Goal: Entertainment & Leisure: Consume media (video, audio)

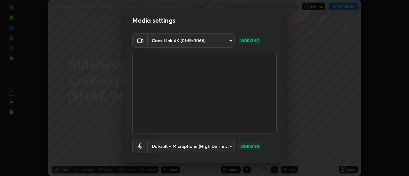
scroll to position [34, 0]
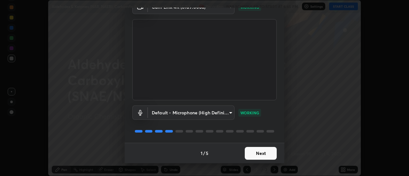
click at [258, 154] on button "Next" at bounding box center [261, 153] width 32 height 13
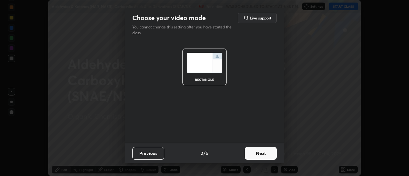
click at [263, 152] on button "Next" at bounding box center [261, 153] width 32 height 13
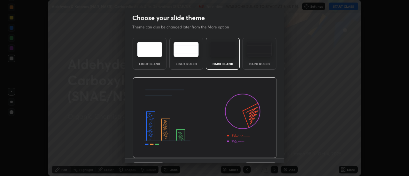
scroll to position [16, 0]
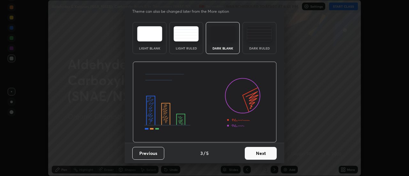
click at [263, 154] on button "Next" at bounding box center [261, 153] width 32 height 13
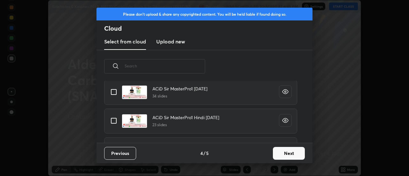
scroll to position [156, 0]
click at [114, 122] on input "grid" at bounding box center [113, 120] width 13 height 13
checkbox input "true"
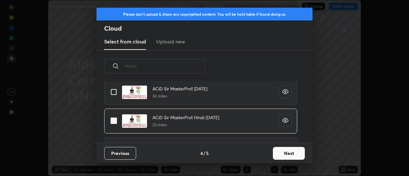
click at [292, 153] on button "Next" at bounding box center [289, 153] width 32 height 13
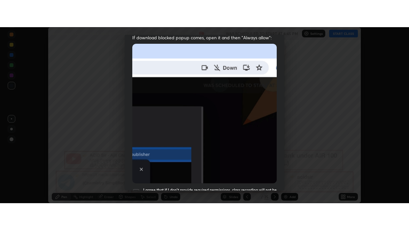
scroll to position [164, 0]
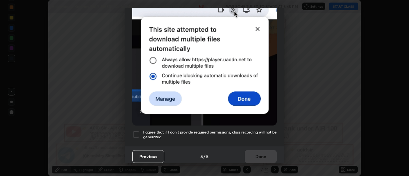
click at [136, 134] on div at bounding box center [136, 135] width 8 height 8
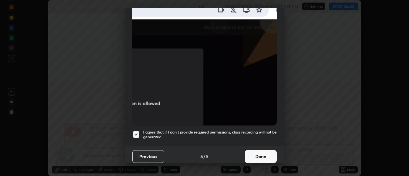
click at [262, 156] on button "Done" at bounding box center [261, 156] width 32 height 13
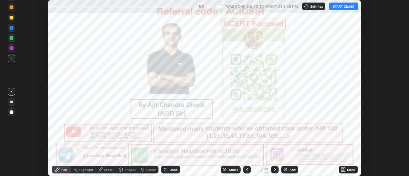
click at [345, 171] on icon at bounding box center [345, 171] width 2 height 2
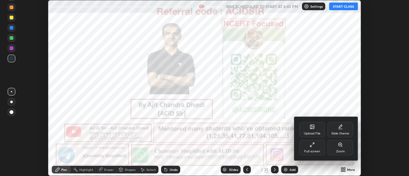
click at [317, 148] on div "Full screen" at bounding box center [312, 147] width 26 height 15
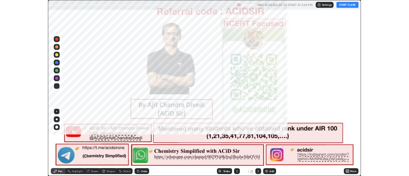
scroll to position [230, 409]
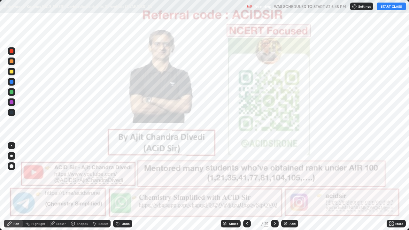
click at [388, 8] on button "START CLASS" at bounding box center [391, 7] width 29 height 8
click at [11, 51] on div at bounding box center [12, 51] width 4 height 4
click at [11, 156] on div at bounding box center [11, 156] width 3 height 3
click at [11, 155] on div at bounding box center [11, 156] width 3 height 3
click at [273, 176] on icon at bounding box center [274, 223] width 5 height 5
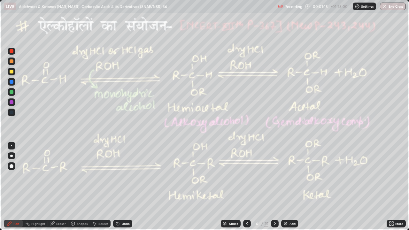
click at [12, 70] on div at bounding box center [12, 72] width 4 height 4
click at [10, 61] on div at bounding box center [12, 61] width 4 height 4
click at [11, 61] on div at bounding box center [12, 61] width 4 height 4
click at [12, 52] on div at bounding box center [12, 51] width 4 height 4
click at [39, 176] on div "Highlight" at bounding box center [35, 224] width 25 height 8
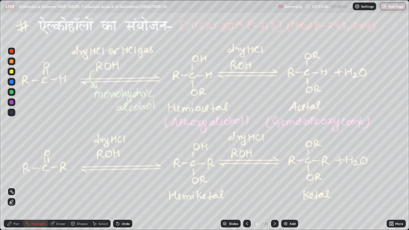
click at [32, 176] on div "Highlight" at bounding box center [38, 223] width 14 height 3
click at [31, 176] on div "Highlight" at bounding box center [35, 224] width 25 height 8
click at [13, 176] on div "Pen" at bounding box center [16, 223] width 6 height 3
click at [27, 176] on circle at bounding box center [27, 221] width 1 height 1
click at [5, 176] on div "Pen" at bounding box center [13, 224] width 19 height 8
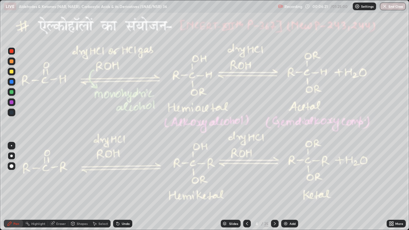
click at [33, 176] on div "Highlight" at bounding box center [38, 223] width 14 height 3
click at [15, 176] on div "Pen" at bounding box center [16, 223] width 6 height 3
click at [39, 176] on div "Highlight" at bounding box center [35, 224] width 25 height 8
click at [14, 176] on div "Pen" at bounding box center [16, 223] width 6 height 3
click at [11, 102] on div at bounding box center [12, 102] width 4 height 4
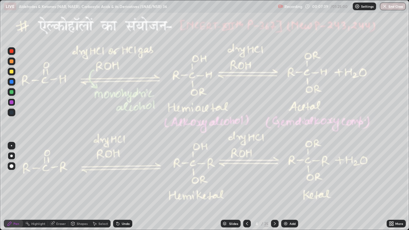
click at [10, 90] on div at bounding box center [12, 92] width 4 height 4
click at [79, 176] on div "Shapes" at bounding box center [79, 224] width 22 height 8
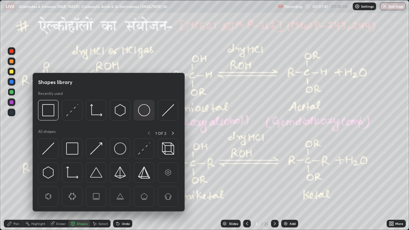
click at [145, 109] on img at bounding box center [144, 110] width 12 height 12
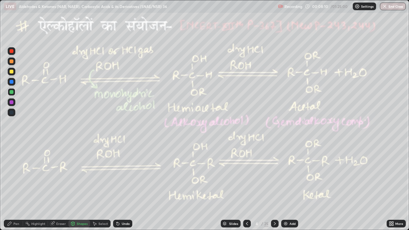
click at [16, 176] on div "Pen" at bounding box center [16, 223] width 6 height 3
click at [31, 176] on div "Highlight" at bounding box center [38, 223] width 14 height 3
click at [9, 176] on icon at bounding box center [9, 223] width 5 height 5
click at [11, 52] on div at bounding box center [12, 51] width 4 height 4
click at [80, 176] on div "Shapes" at bounding box center [82, 223] width 11 height 3
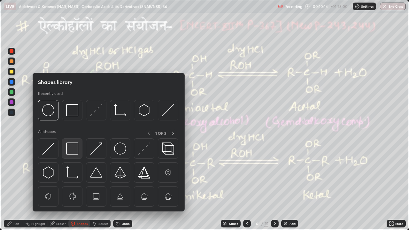
click at [72, 148] on img at bounding box center [72, 148] width 12 height 12
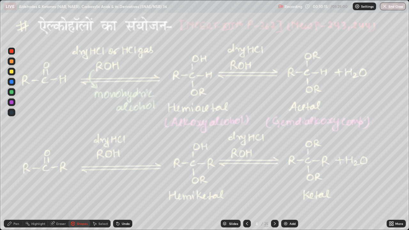
click at [11, 91] on div at bounding box center [12, 92] width 4 height 4
click at [32, 176] on div "Highlight" at bounding box center [38, 223] width 14 height 3
click at [13, 176] on div "Pen" at bounding box center [16, 223] width 6 height 3
click at [79, 176] on div "Shapes" at bounding box center [82, 223] width 11 height 3
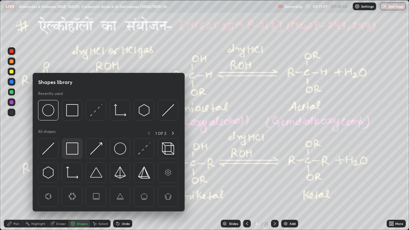
click at [69, 149] on img at bounding box center [72, 148] width 12 height 12
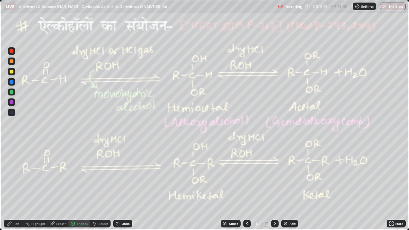
click at [35, 176] on div "Highlight" at bounding box center [38, 223] width 14 height 3
click at [9, 176] on div "Pen" at bounding box center [13, 224] width 19 height 8
click at [119, 176] on div "Undo" at bounding box center [122, 224] width 19 height 8
click at [37, 176] on div "Highlight" at bounding box center [38, 223] width 14 height 3
click at [12, 51] on div at bounding box center [12, 51] width 4 height 4
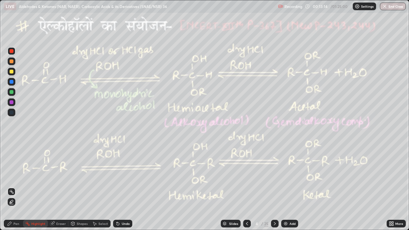
click at [10, 176] on icon at bounding box center [10, 224] width 4 height 4
click at [36, 176] on div "Highlight" at bounding box center [38, 223] width 14 height 3
click at [36, 176] on div "Highlight" at bounding box center [35, 224] width 25 height 8
click at [275, 176] on icon at bounding box center [274, 223] width 5 height 5
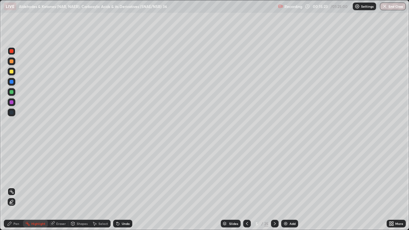
click at [8, 176] on icon at bounding box center [9, 223] width 5 height 5
click at [13, 61] on div at bounding box center [12, 61] width 4 height 4
click at [12, 51] on div at bounding box center [12, 51] width 4 height 4
click at [12, 63] on div at bounding box center [12, 61] width 4 height 4
click at [246, 176] on icon at bounding box center [246, 223] width 5 height 5
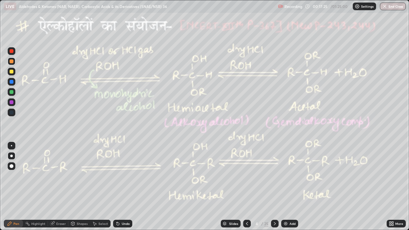
click at [39, 176] on div "Highlight" at bounding box center [38, 223] width 14 height 3
click at [274, 176] on icon at bounding box center [275, 223] width 2 height 3
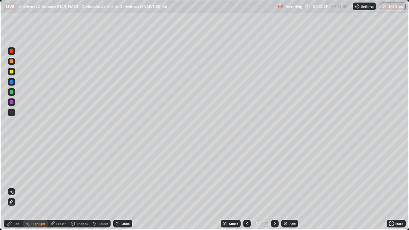
click at [17, 176] on div "Pen" at bounding box center [16, 223] width 6 height 3
click at [122, 176] on div "Undo" at bounding box center [126, 223] width 8 height 3
click at [119, 176] on div "Undo" at bounding box center [122, 224] width 19 height 8
click at [128, 176] on div "Undo" at bounding box center [126, 223] width 8 height 3
click at [119, 176] on icon at bounding box center [117, 223] width 5 height 5
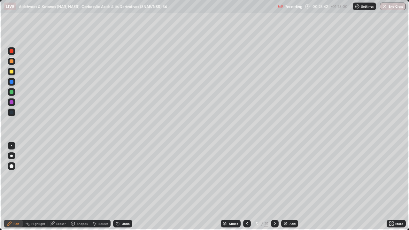
click at [13, 92] on div at bounding box center [12, 92] width 4 height 4
click at [59, 176] on div "Eraser" at bounding box center [61, 223] width 10 height 3
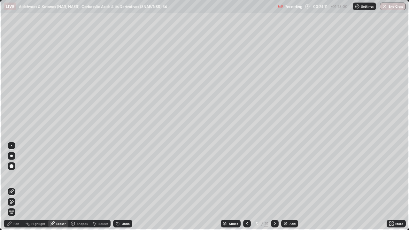
click at [14, 176] on div "Pen" at bounding box center [13, 224] width 19 height 8
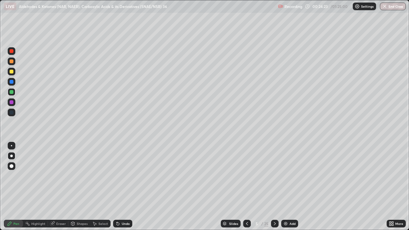
click at [246, 176] on icon at bounding box center [246, 223] width 5 height 5
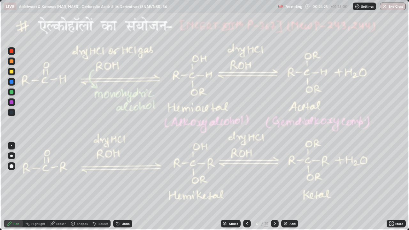
click at [273, 176] on icon at bounding box center [274, 223] width 5 height 5
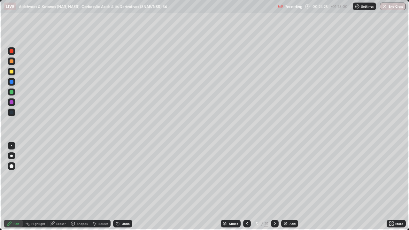
click at [274, 176] on icon at bounding box center [274, 223] width 5 height 5
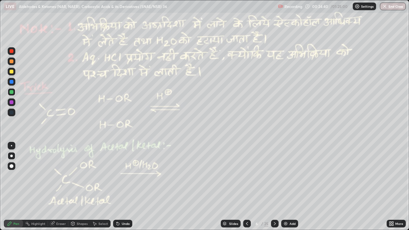
click at [31, 176] on div "Highlight" at bounding box center [38, 223] width 14 height 3
click at [10, 176] on icon at bounding box center [10, 224] width 4 height 4
click at [10, 62] on div at bounding box center [12, 61] width 4 height 4
click at [10, 61] on div at bounding box center [12, 61] width 4 height 4
click at [11, 51] on div at bounding box center [12, 51] width 4 height 4
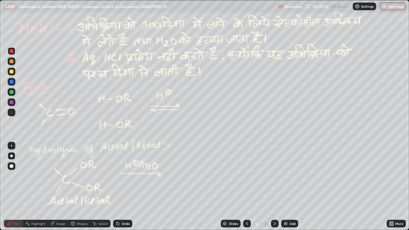
click at [11, 91] on div at bounding box center [12, 92] width 4 height 4
click at [12, 61] on div at bounding box center [12, 61] width 4 height 4
click at [246, 176] on icon at bounding box center [246, 223] width 5 height 5
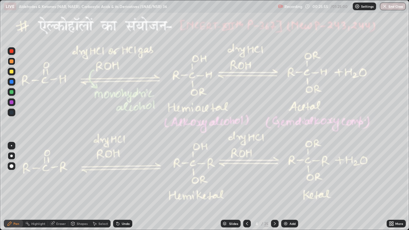
click at [41, 176] on div "Highlight" at bounding box center [38, 223] width 14 height 3
click at [274, 176] on icon at bounding box center [275, 223] width 2 height 3
click at [273, 176] on icon at bounding box center [274, 223] width 5 height 5
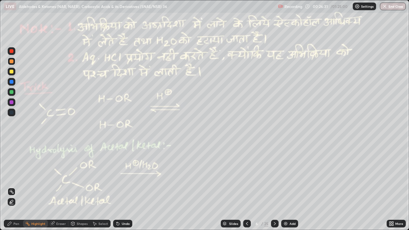
click at [9, 176] on div "Pen" at bounding box center [13, 224] width 19 height 8
click at [243, 176] on div at bounding box center [247, 224] width 8 height 8
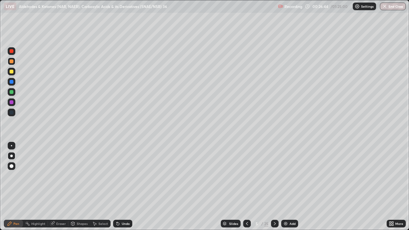
click at [271, 176] on div at bounding box center [275, 224] width 8 height 8
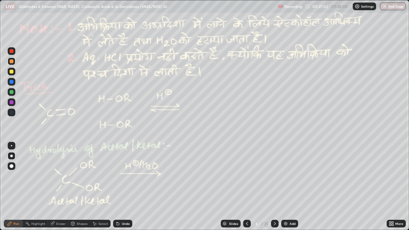
click at [11, 94] on div at bounding box center [12, 92] width 4 height 4
click at [12, 54] on div at bounding box center [12, 51] width 8 height 8
click at [11, 72] on div at bounding box center [12, 72] width 4 height 4
click at [10, 176] on icon at bounding box center [10, 224] width 4 height 4
click at [274, 176] on icon at bounding box center [275, 223] width 2 height 3
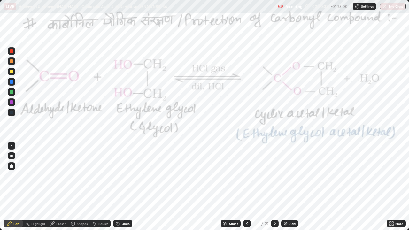
click at [28, 176] on rect at bounding box center [28, 224] width 3 height 3
click at [10, 51] on div at bounding box center [12, 51] width 4 height 4
click at [17, 176] on div "Pen" at bounding box center [13, 224] width 19 height 8
click at [246, 176] on icon at bounding box center [246, 223] width 5 height 5
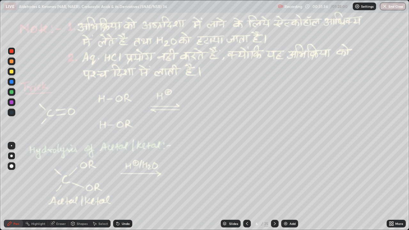
click at [246, 176] on icon at bounding box center [246, 223] width 5 height 5
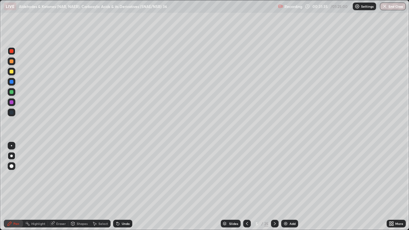
click at [247, 176] on icon at bounding box center [246, 223] width 5 height 5
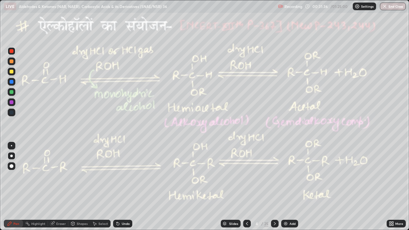
click at [33, 176] on div "Highlight" at bounding box center [38, 223] width 14 height 3
click at [9, 176] on icon at bounding box center [9, 223] width 5 height 5
click at [271, 176] on div at bounding box center [275, 224] width 8 height 8
click at [274, 176] on icon at bounding box center [274, 223] width 5 height 5
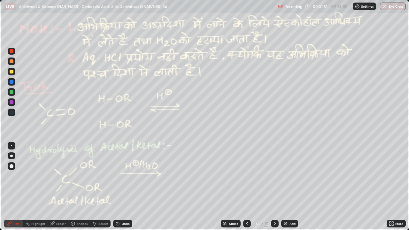
click at [274, 176] on icon at bounding box center [274, 223] width 5 height 5
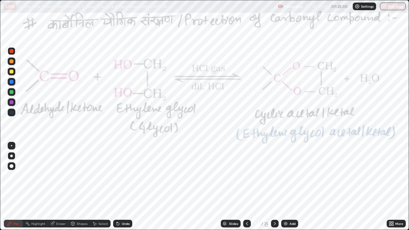
click at [10, 93] on div at bounding box center [12, 92] width 4 height 4
click at [34, 176] on div "Highlight" at bounding box center [38, 223] width 14 height 3
click at [14, 53] on div at bounding box center [12, 51] width 8 height 8
click at [36, 176] on div "Highlight" at bounding box center [38, 223] width 14 height 3
click at [16, 176] on div "Pen" at bounding box center [16, 223] width 6 height 3
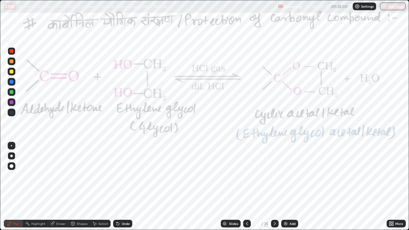
click at [12, 93] on div at bounding box center [12, 92] width 4 height 4
click at [31, 176] on div "Highlight" at bounding box center [38, 223] width 14 height 3
click at [7, 176] on div "Pen" at bounding box center [13, 224] width 19 height 8
click at [13, 50] on div at bounding box center [12, 51] width 4 height 4
click at [27, 176] on circle at bounding box center [27, 221] width 1 height 1
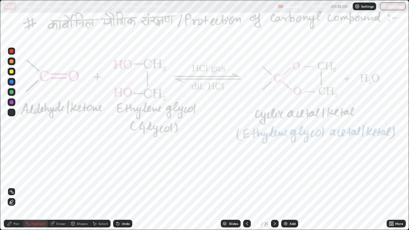
click at [16, 176] on div "Pen" at bounding box center [16, 223] width 6 height 3
click at [123, 176] on div "Undo" at bounding box center [122, 224] width 19 height 8
click at [122, 176] on div "Undo" at bounding box center [126, 223] width 8 height 3
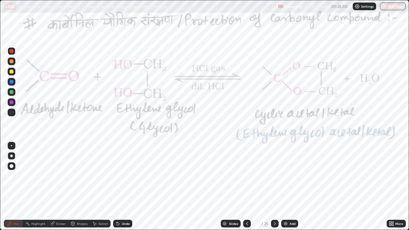
click at [246, 176] on icon at bounding box center [246, 223] width 5 height 5
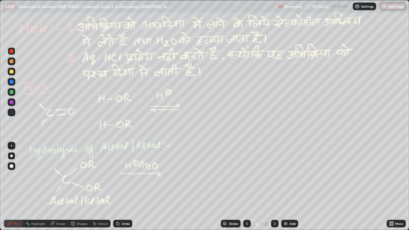
click at [37, 176] on div "Highlight" at bounding box center [38, 223] width 14 height 3
click at [9, 176] on icon at bounding box center [9, 223] width 5 height 5
click at [97, 176] on div "Select" at bounding box center [100, 224] width 20 height 8
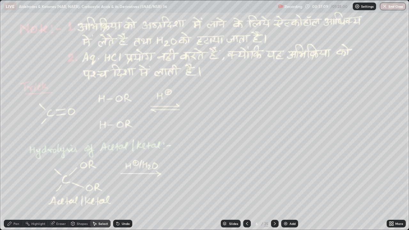
click at [84, 176] on div "Shapes" at bounding box center [82, 223] width 11 height 3
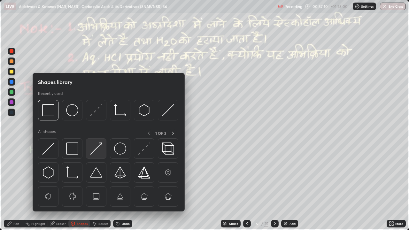
click at [95, 151] on img at bounding box center [96, 148] width 12 height 12
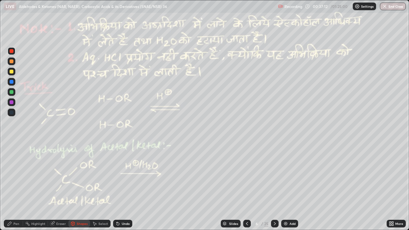
click at [122, 176] on div "Undo" at bounding box center [126, 223] width 8 height 3
click at [13, 73] on div at bounding box center [12, 72] width 4 height 4
click at [11, 176] on icon at bounding box center [10, 224] width 4 height 4
click at [271, 176] on div at bounding box center [275, 224] width 8 height 8
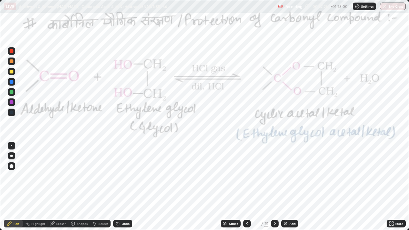
click at [11, 50] on div at bounding box center [12, 51] width 4 height 4
click at [274, 176] on icon at bounding box center [274, 223] width 5 height 5
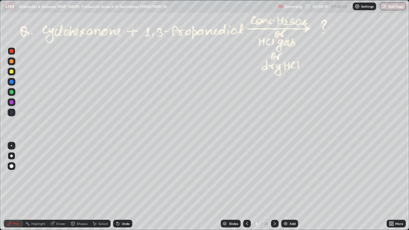
click at [78, 176] on div "Shapes" at bounding box center [82, 223] width 11 height 3
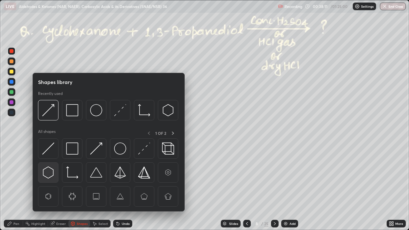
click at [48, 171] on img at bounding box center [48, 172] width 12 height 12
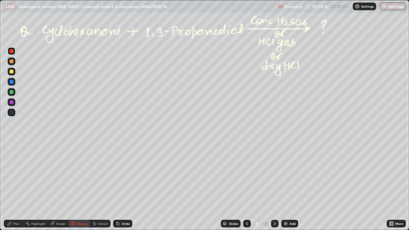
click at [102, 176] on div "Select" at bounding box center [103, 223] width 10 height 3
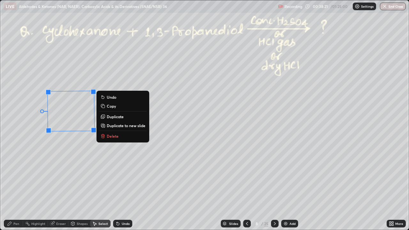
click at [12, 176] on div "Pen" at bounding box center [13, 224] width 19 height 8
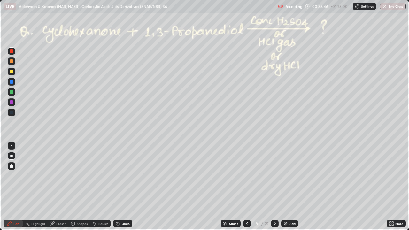
click at [13, 92] on div at bounding box center [12, 92] width 4 height 4
click at [12, 60] on div at bounding box center [12, 61] width 4 height 4
click at [125, 176] on div "Undo" at bounding box center [122, 224] width 19 height 8
click at [78, 176] on div "Shapes" at bounding box center [82, 223] width 11 height 3
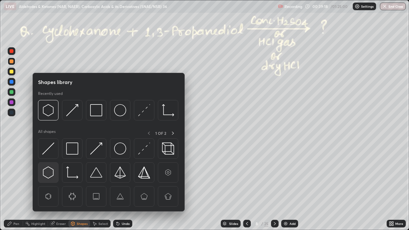
click at [50, 172] on img at bounding box center [48, 172] width 12 height 12
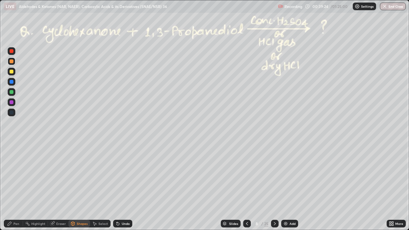
click at [103, 176] on div "Select" at bounding box center [103, 223] width 10 height 3
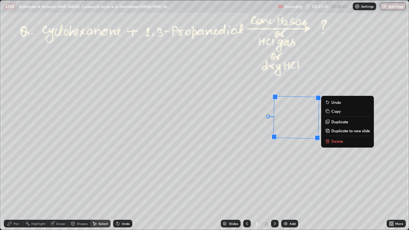
click at [18, 176] on div "Pen" at bounding box center [16, 223] width 6 height 3
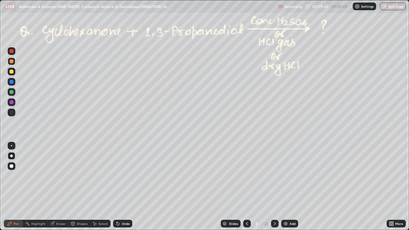
click at [127, 176] on div "Undo" at bounding box center [126, 223] width 8 height 3
click at [274, 176] on icon at bounding box center [274, 223] width 5 height 5
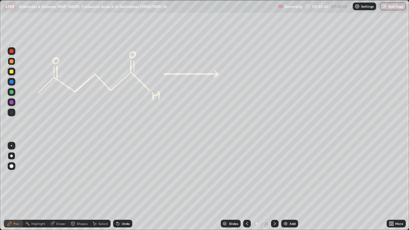
click at [11, 51] on div at bounding box center [12, 51] width 4 height 4
click at [11, 94] on div at bounding box center [12, 92] width 8 height 8
click at [11, 50] on div at bounding box center [12, 51] width 4 height 4
click at [12, 72] on div at bounding box center [12, 72] width 4 height 4
click at [12, 51] on div at bounding box center [12, 51] width 4 height 4
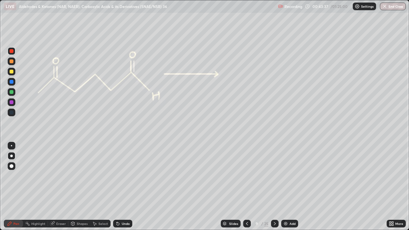
click at [11, 92] on div at bounding box center [12, 92] width 4 height 4
click at [246, 176] on icon at bounding box center [246, 223] width 5 height 5
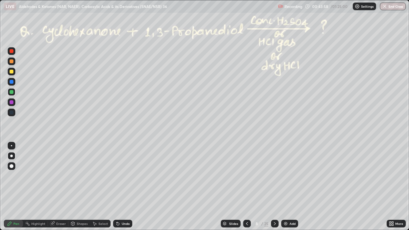
click at [246, 176] on icon at bounding box center [246, 223] width 5 height 5
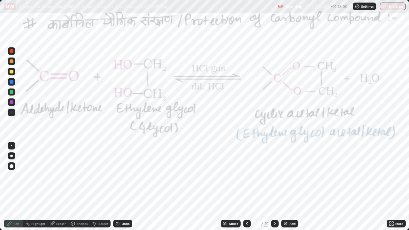
click at [274, 176] on icon at bounding box center [274, 223] width 5 height 5
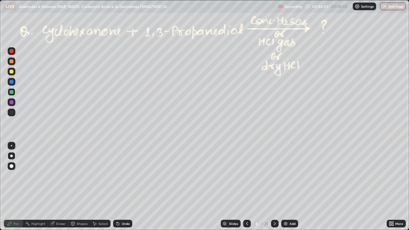
click at [274, 176] on icon at bounding box center [274, 223] width 5 height 5
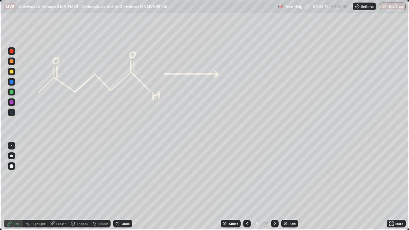
click at [122, 176] on div "Undo" at bounding box center [126, 223] width 8 height 3
click at [123, 176] on div "Undo" at bounding box center [126, 223] width 8 height 3
click at [120, 176] on div "Undo" at bounding box center [122, 224] width 19 height 8
click at [119, 176] on icon at bounding box center [117, 223] width 5 height 5
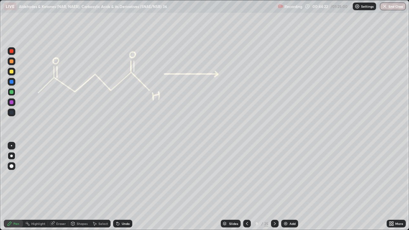
click at [117, 176] on icon at bounding box center [118, 224] width 3 height 3
click at [10, 72] on div at bounding box center [12, 72] width 4 height 4
click at [123, 176] on div "Undo" at bounding box center [122, 224] width 19 height 8
click at [122, 176] on div "Undo" at bounding box center [122, 224] width 19 height 8
click at [14, 92] on div at bounding box center [12, 92] width 8 height 8
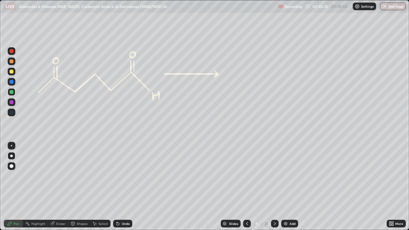
click at [274, 176] on icon at bounding box center [274, 223] width 5 height 5
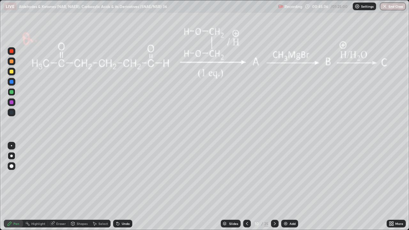
click at [10, 51] on div at bounding box center [12, 51] width 4 height 4
click at [13, 71] on div at bounding box center [12, 72] width 4 height 4
click at [12, 61] on div at bounding box center [12, 61] width 4 height 4
click at [13, 73] on div at bounding box center [12, 72] width 8 height 8
click at [11, 62] on div at bounding box center [12, 61] width 4 height 4
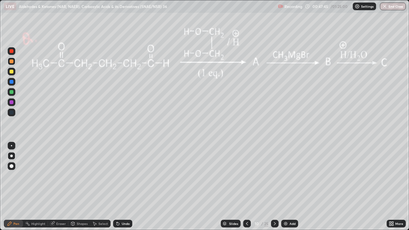
click at [12, 91] on div at bounding box center [12, 92] width 4 height 4
click at [274, 176] on icon at bounding box center [274, 223] width 5 height 5
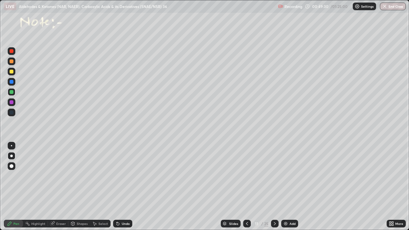
click at [13, 52] on div at bounding box center [12, 51] width 4 height 4
click at [246, 176] on icon at bounding box center [246, 223] width 5 height 5
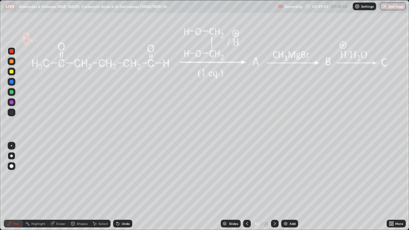
click at [247, 176] on icon at bounding box center [246, 223] width 5 height 5
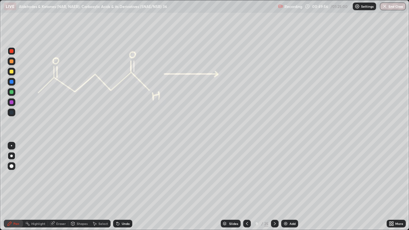
click at [247, 176] on icon at bounding box center [246, 223] width 5 height 5
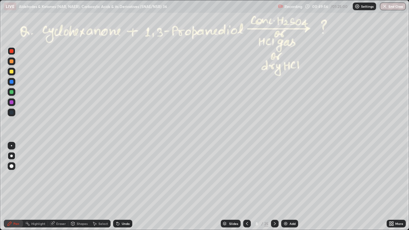
click at [245, 176] on div at bounding box center [247, 223] width 8 height 13
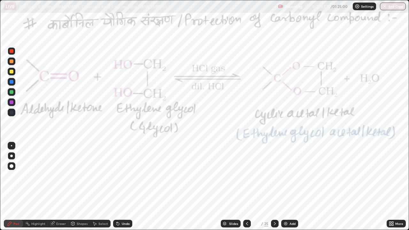
click at [244, 176] on div at bounding box center [247, 224] width 8 height 8
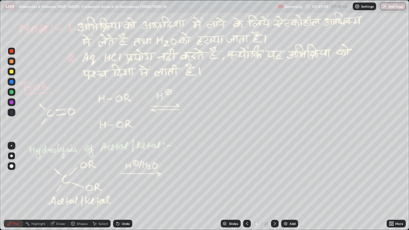
click at [246, 176] on icon at bounding box center [247, 223] width 2 height 3
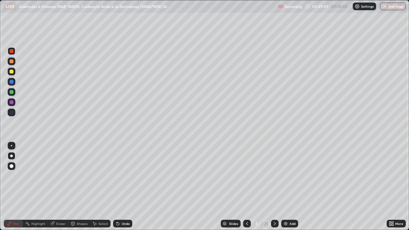
click at [247, 176] on icon at bounding box center [246, 223] width 5 height 5
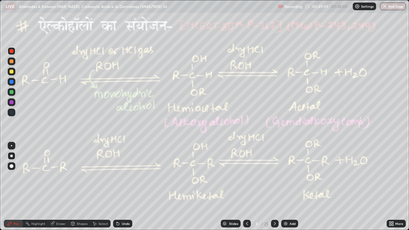
click at [247, 176] on icon at bounding box center [246, 223] width 5 height 5
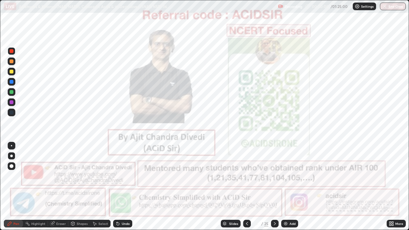
click at [273, 176] on icon at bounding box center [274, 223] width 5 height 5
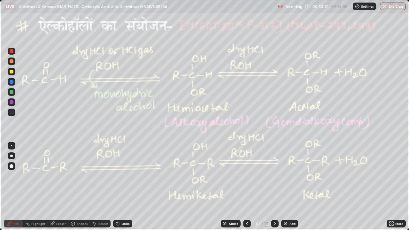
click at [274, 176] on icon at bounding box center [274, 223] width 5 height 5
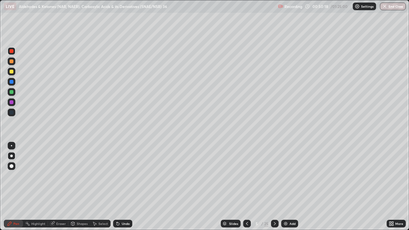
click at [274, 176] on icon at bounding box center [275, 223] width 2 height 3
click at [275, 176] on icon at bounding box center [274, 223] width 5 height 5
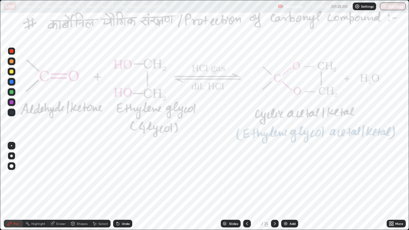
click at [275, 176] on icon at bounding box center [274, 223] width 5 height 5
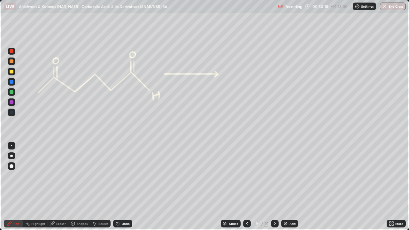
click at [274, 176] on icon at bounding box center [274, 223] width 5 height 5
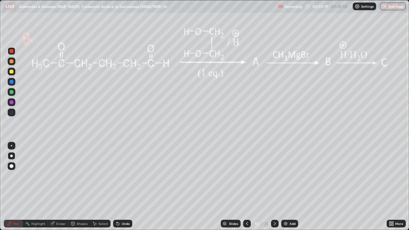
click at [274, 176] on icon at bounding box center [274, 223] width 5 height 5
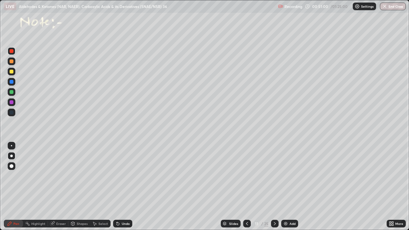
click at [11, 61] on div at bounding box center [12, 61] width 4 height 4
click at [11, 70] on div at bounding box center [12, 72] width 4 height 4
click at [12, 71] on div at bounding box center [12, 72] width 4 height 4
click at [12, 62] on div at bounding box center [12, 61] width 4 height 4
click at [11, 51] on div at bounding box center [12, 51] width 4 height 4
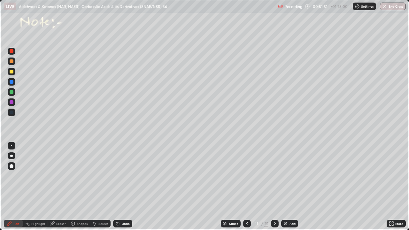
click at [12, 62] on div at bounding box center [12, 61] width 4 height 4
click at [123, 176] on div "Undo" at bounding box center [126, 223] width 8 height 3
click at [122, 176] on div "Undo" at bounding box center [126, 223] width 8 height 3
click at [124, 176] on div "Undo" at bounding box center [122, 224] width 19 height 8
click at [11, 72] on div at bounding box center [12, 72] width 4 height 4
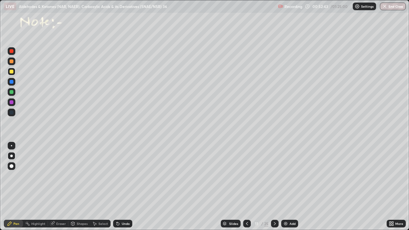
click at [127, 176] on div "Undo" at bounding box center [122, 224] width 19 height 8
click at [126, 176] on div "Undo" at bounding box center [121, 223] width 22 height 13
click at [125, 176] on div "Undo" at bounding box center [122, 224] width 19 height 8
click at [126, 176] on div "Undo" at bounding box center [121, 223] width 22 height 13
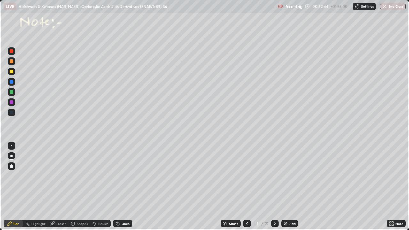
click at [126, 176] on div "Undo" at bounding box center [121, 223] width 22 height 13
click at [126, 176] on div "Undo" at bounding box center [122, 224] width 19 height 8
click at [125, 176] on div "Undo" at bounding box center [122, 224] width 19 height 8
click at [13, 62] on div at bounding box center [12, 61] width 4 height 4
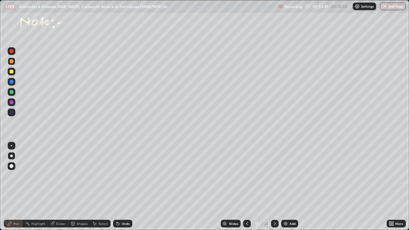
click at [12, 51] on div at bounding box center [12, 51] width 4 height 4
click at [10, 93] on div at bounding box center [12, 92] width 4 height 4
click at [33, 176] on div "Highlight" at bounding box center [35, 224] width 25 height 8
click at [9, 176] on icon at bounding box center [10, 224] width 4 height 4
click at [11, 52] on div at bounding box center [12, 51] width 4 height 4
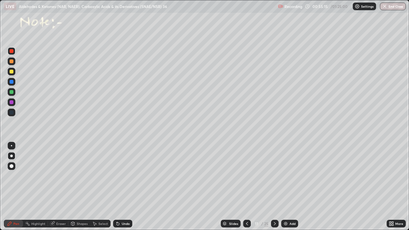
click at [11, 74] on div at bounding box center [12, 72] width 8 height 8
click at [246, 176] on icon at bounding box center [246, 223] width 5 height 5
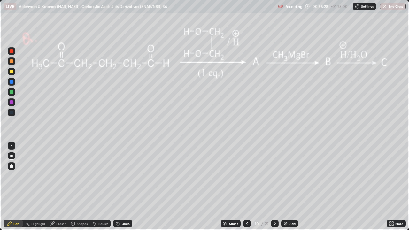
click at [246, 176] on icon at bounding box center [246, 223] width 5 height 5
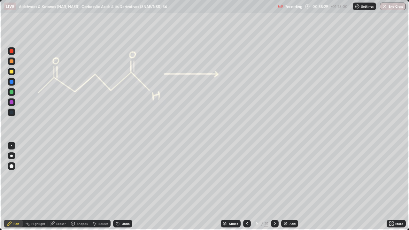
click at [247, 176] on icon at bounding box center [246, 223] width 5 height 5
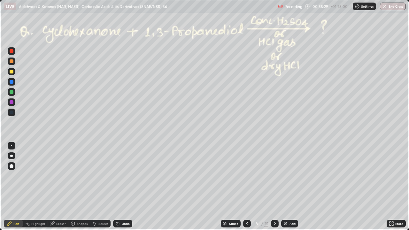
click at [247, 176] on div at bounding box center [247, 224] width 8 height 8
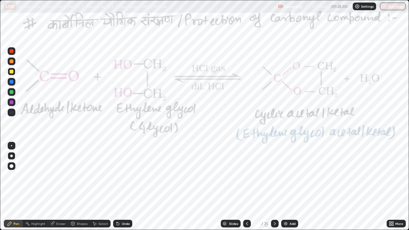
click at [10, 50] on div at bounding box center [12, 51] width 4 height 4
click at [34, 176] on div "Highlight" at bounding box center [38, 223] width 14 height 3
click at [10, 176] on icon at bounding box center [10, 202] width 1 height 1
click at [119, 176] on div "Undo" at bounding box center [122, 224] width 19 height 8
click at [120, 176] on div "Undo" at bounding box center [122, 224] width 19 height 8
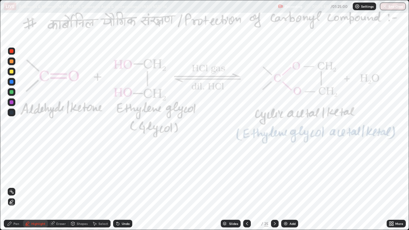
click at [119, 176] on div "Undo" at bounding box center [122, 224] width 19 height 8
click at [121, 176] on div "Undo" at bounding box center [122, 224] width 19 height 8
click at [244, 176] on icon at bounding box center [246, 223] width 5 height 5
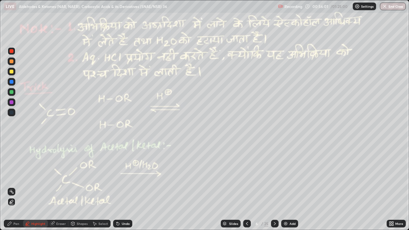
click at [243, 176] on div at bounding box center [247, 224] width 8 height 8
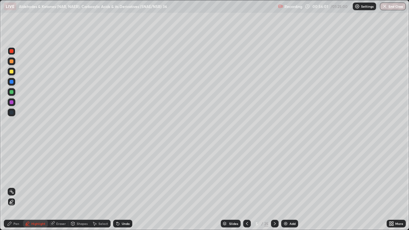
click at [244, 176] on div at bounding box center [247, 224] width 8 height 8
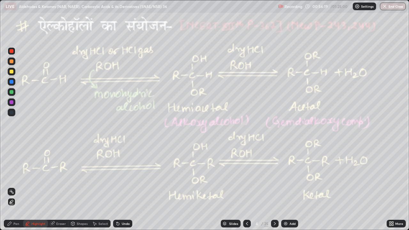
click at [273, 176] on icon at bounding box center [274, 223] width 5 height 5
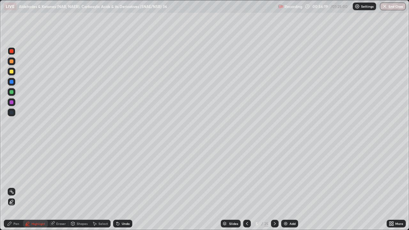
click at [274, 176] on icon at bounding box center [274, 223] width 5 height 5
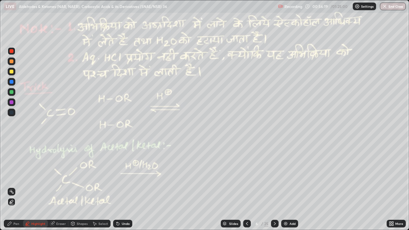
click at [273, 176] on icon at bounding box center [274, 223] width 5 height 5
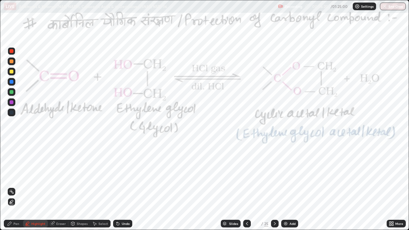
click at [274, 176] on icon at bounding box center [274, 223] width 5 height 5
click at [274, 176] on icon at bounding box center [275, 223] width 2 height 3
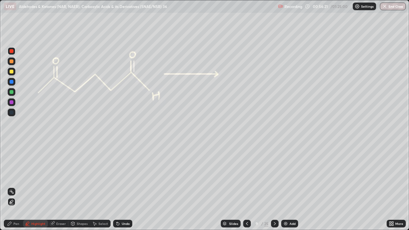
click at [274, 176] on icon at bounding box center [274, 223] width 5 height 5
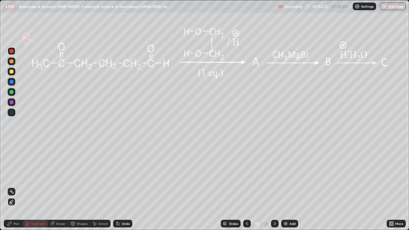
click at [276, 176] on div at bounding box center [275, 224] width 8 height 8
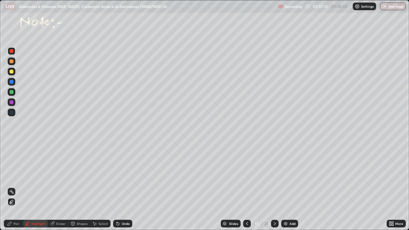
click at [274, 176] on icon at bounding box center [274, 223] width 5 height 5
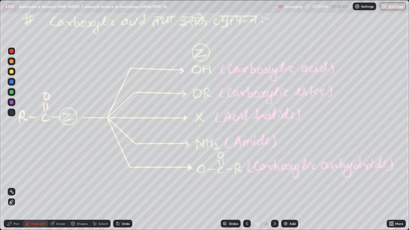
click at [12, 70] on div at bounding box center [12, 72] width 4 height 4
click at [12, 60] on div at bounding box center [12, 61] width 4 height 4
click at [35, 176] on div "Highlight" at bounding box center [38, 223] width 14 height 3
click at [8, 176] on icon at bounding box center [9, 223] width 5 height 5
click at [122, 176] on div "Undo" at bounding box center [126, 223] width 8 height 3
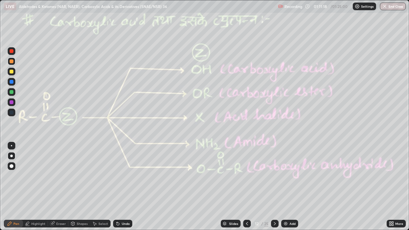
click at [11, 51] on div at bounding box center [12, 51] width 4 height 4
click at [12, 61] on div at bounding box center [12, 61] width 4 height 4
click at [13, 51] on div at bounding box center [12, 51] width 4 height 4
click at [11, 62] on div at bounding box center [12, 61] width 4 height 4
click at [274, 176] on icon at bounding box center [275, 223] width 2 height 3
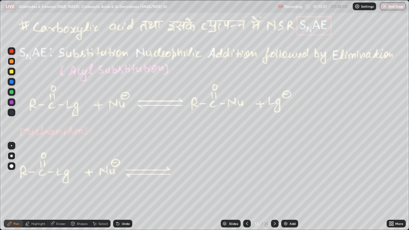
click at [244, 176] on icon at bounding box center [246, 223] width 5 height 5
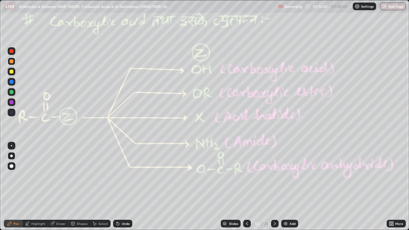
click at [273, 176] on icon at bounding box center [274, 223] width 5 height 5
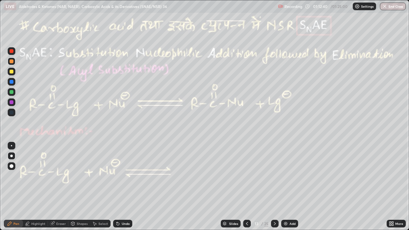
click at [34, 176] on div "Highlight" at bounding box center [38, 223] width 14 height 3
click at [10, 176] on icon at bounding box center [10, 224] width 4 height 4
click at [12, 91] on div at bounding box center [12, 92] width 4 height 4
click at [32, 176] on div "Highlight" at bounding box center [38, 223] width 14 height 3
click at [126, 176] on div "Undo" at bounding box center [126, 223] width 8 height 3
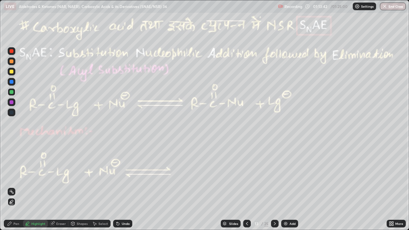
click at [128, 176] on div "Undo" at bounding box center [126, 223] width 8 height 3
click at [9, 176] on icon at bounding box center [9, 223] width 5 height 5
click at [11, 53] on div at bounding box center [12, 51] width 4 height 4
click at [9, 92] on div at bounding box center [12, 92] width 8 height 8
click at [39, 176] on div "Highlight" at bounding box center [38, 223] width 14 height 3
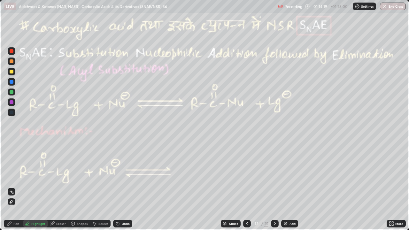
click at [124, 176] on div "Undo" at bounding box center [122, 224] width 19 height 8
click at [126, 176] on div "Undo" at bounding box center [126, 223] width 8 height 3
click at [12, 176] on icon at bounding box center [11, 201] width 5 height 5
click at [11, 176] on icon at bounding box center [11, 201] width 5 height 5
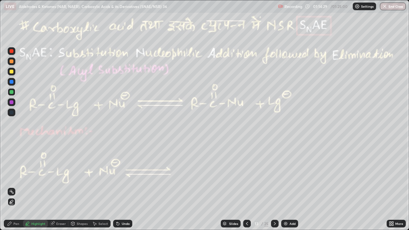
click at [10, 176] on icon at bounding box center [11, 201] width 5 height 5
click at [397, 176] on div "More" at bounding box center [399, 223] width 8 height 3
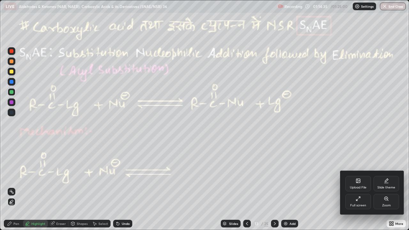
click at [357, 176] on div "Full screen" at bounding box center [358, 201] width 26 height 15
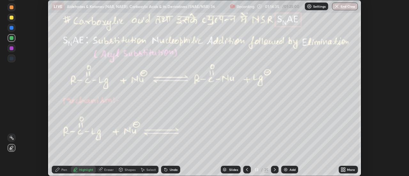
scroll to position [31759, 31526]
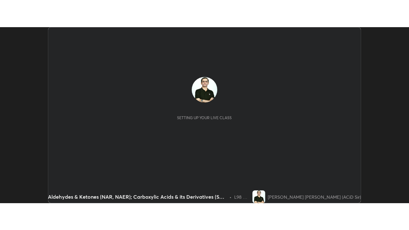
scroll to position [176, 409]
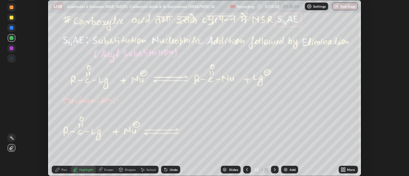
click at [349, 169] on div "More" at bounding box center [351, 169] width 8 height 3
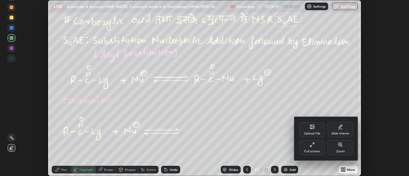
click at [314, 149] on div "Full screen" at bounding box center [312, 147] width 26 height 15
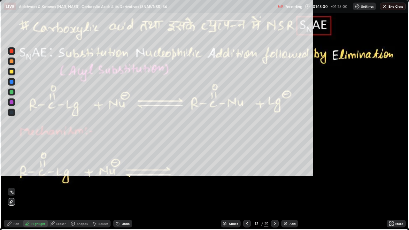
scroll to position [230, 409]
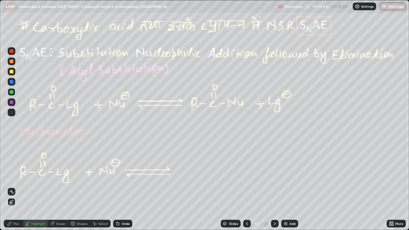
click at [62, 176] on div "Eraser" at bounding box center [61, 223] width 10 height 3
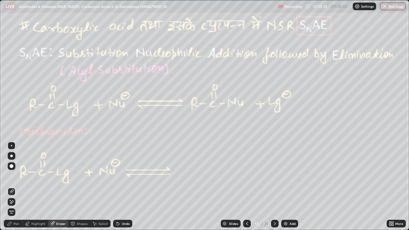
click at [14, 176] on div "Pen" at bounding box center [16, 223] width 6 height 3
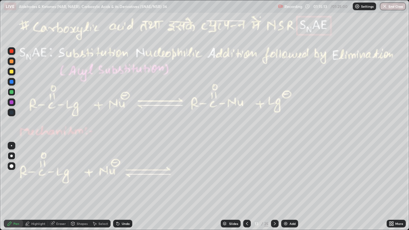
click at [38, 176] on div "Highlight" at bounding box center [38, 223] width 14 height 3
click at [11, 176] on icon at bounding box center [10, 202] width 1 height 1
click at [10, 176] on icon at bounding box center [11, 201] width 5 height 5
click at [8, 176] on icon at bounding box center [10, 224] width 4 height 4
click at [30, 176] on div "Highlight" at bounding box center [35, 224] width 25 height 8
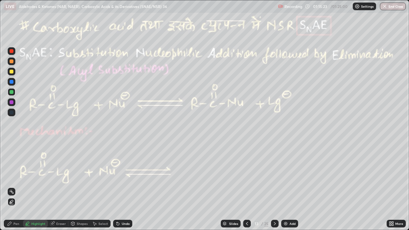
click at [15, 176] on div "Pen" at bounding box center [16, 223] width 6 height 3
click at [10, 53] on div at bounding box center [12, 51] width 4 height 4
click at [12, 92] on div at bounding box center [12, 92] width 4 height 4
click at [10, 72] on div at bounding box center [12, 72] width 4 height 4
click at [11, 103] on div at bounding box center [12, 102] width 4 height 4
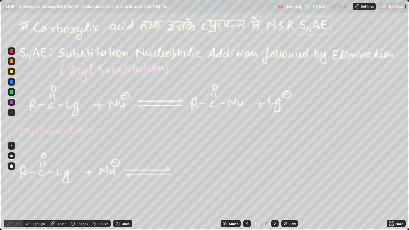
click at [11, 92] on div at bounding box center [12, 92] width 4 height 4
click at [11, 63] on div at bounding box center [12, 61] width 4 height 4
click at [41, 176] on div "Highlight" at bounding box center [38, 223] width 14 height 3
click at [11, 102] on div at bounding box center [12, 102] width 4 height 4
click at [12, 103] on div at bounding box center [12, 102] width 4 height 4
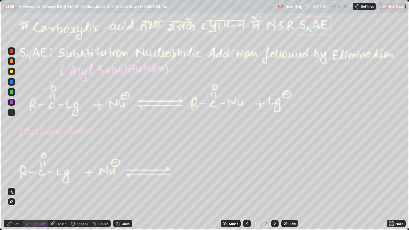
click at [15, 176] on div "Pen" at bounding box center [13, 224] width 19 height 8
click at [123, 176] on div "Undo" at bounding box center [126, 223] width 8 height 3
click at [11, 91] on div at bounding box center [12, 92] width 4 height 4
click at [11, 82] on div at bounding box center [12, 82] width 4 height 4
click at [9, 176] on icon at bounding box center [9, 223] width 5 height 5
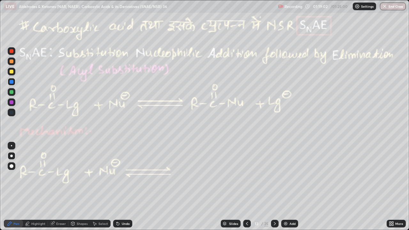
click at [11, 63] on div at bounding box center [12, 61] width 4 height 4
click at [12, 61] on div at bounding box center [12, 61] width 4 height 4
click at [11, 62] on div at bounding box center [12, 61] width 4 height 4
click at [11, 61] on div at bounding box center [12, 61] width 4 height 4
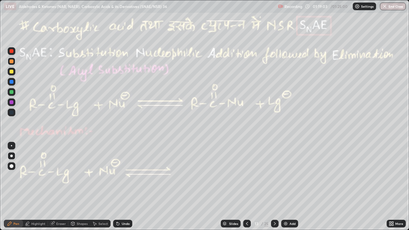
click at [12, 61] on div at bounding box center [12, 61] width 4 height 4
click at [12, 62] on div at bounding box center [12, 61] width 4 height 4
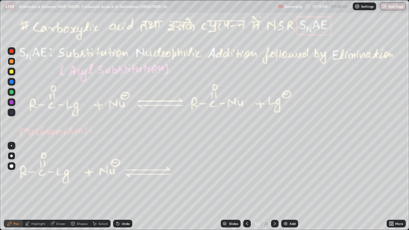
click at [10, 53] on div at bounding box center [12, 51] width 4 height 4
click at [11, 52] on div at bounding box center [12, 51] width 4 height 4
click at [322, 6] on div "01:20:29" at bounding box center [321, 6] width 18 height 4
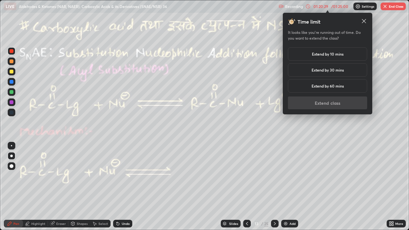
click at [320, 70] on h5 "Extend by 30 mins" at bounding box center [327, 70] width 32 height 6
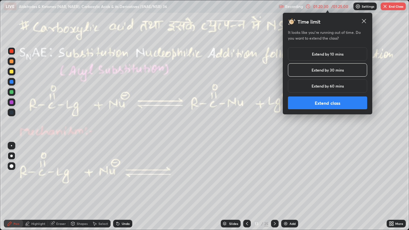
click at [313, 100] on button "Extend class" at bounding box center [327, 102] width 79 height 13
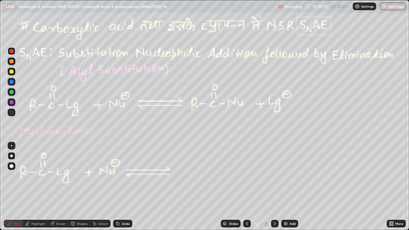
click at [274, 176] on icon at bounding box center [274, 223] width 5 height 5
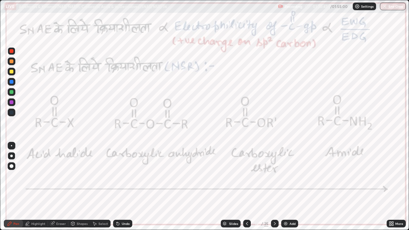
click at [246, 176] on icon at bounding box center [246, 223] width 5 height 5
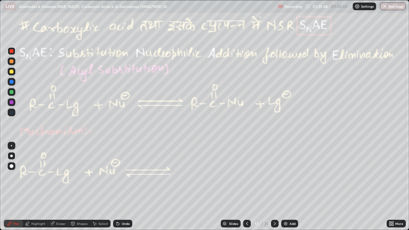
click at [37, 176] on div "Highlight" at bounding box center [38, 223] width 14 height 3
click at [13, 176] on div "Pen" at bounding box center [13, 224] width 19 height 8
click at [272, 176] on icon at bounding box center [274, 223] width 5 height 5
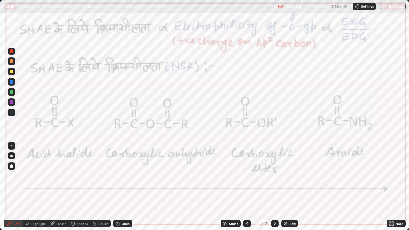
click at [123, 176] on div "Undo" at bounding box center [126, 223] width 8 height 3
click at [10, 103] on div at bounding box center [12, 102] width 4 height 4
click at [11, 103] on div at bounding box center [12, 102] width 4 height 4
click at [12, 102] on div at bounding box center [12, 102] width 4 height 4
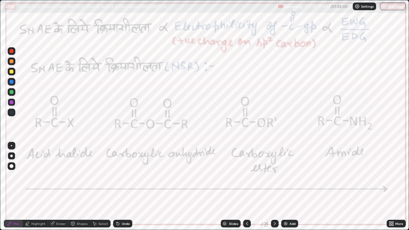
click at [12, 176] on div "Pen" at bounding box center [13, 224] width 19 height 8
click at [10, 103] on div at bounding box center [12, 102] width 4 height 4
click at [11, 102] on div at bounding box center [12, 102] width 4 height 4
click at [39, 176] on div "Highlight" at bounding box center [35, 224] width 25 height 8
click at [122, 176] on div "Undo" at bounding box center [126, 223] width 8 height 3
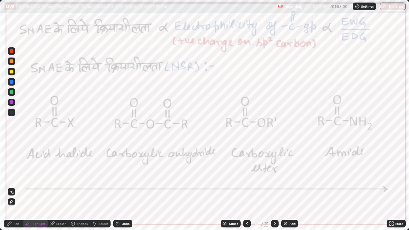
click at [122, 176] on div "Undo" at bounding box center [126, 223] width 8 height 3
click at [12, 83] on div at bounding box center [12, 82] width 4 height 4
click at [121, 176] on div "Undo" at bounding box center [122, 224] width 19 height 8
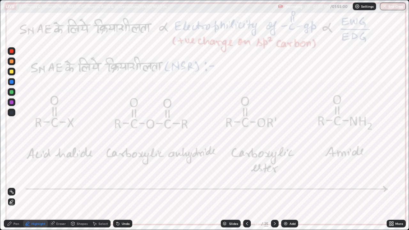
click at [8, 176] on icon at bounding box center [10, 224] width 4 height 4
click at [12, 52] on div at bounding box center [12, 51] width 4 height 4
click at [120, 176] on div "Undo" at bounding box center [122, 224] width 19 height 8
click at [122, 176] on div "Undo" at bounding box center [122, 224] width 19 height 8
click at [274, 176] on icon at bounding box center [275, 223] width 2 height 3
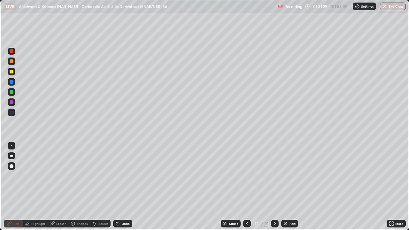
click at [11, 72] on div at bounding box center [12, 72] width 4 height 4
click at [11, 70] on div at bounding box center [12, 72] width 4 height 4
click at [11, 50] on div at bounding box center [12, 51] width 4 height 4
click at [122, 176] on div "Undo" at bounding box center [126, 223] width 8 height 3
click at [124, 176] on div "Undo" at bounding box center [126, 223] width 8 height 3
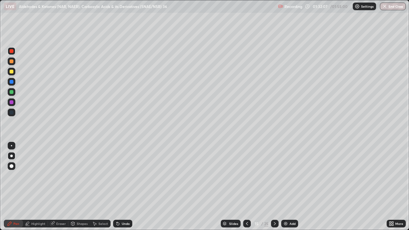
click at [12, 71] on div at bounding box center [12, 72] width 4 height 4
click at [11, 51] on div at bounding box center [12, 51] width 4 height 4
click at [73, 176] on icon at bounding box center [73, 223] width 4 height 1
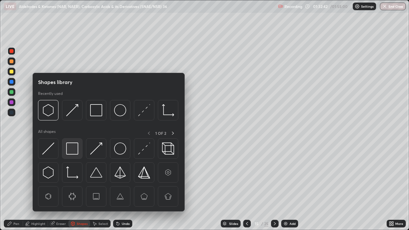
click at [70, 149] on img at bounding box center [72, 148] width 12 height 12
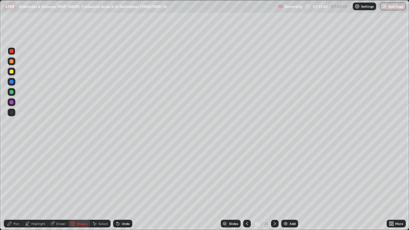
click at [13, 92] on div at bounding box center [12, 92] width 4 height 4
click at [10, 50] on div at bounding box center [12, 51] width 4 height 4
click at [15, 176] on div "Pen" at bounding box center [16, 223] width 6 height 3
click at [247, 176] on icon at bounding box center [246, 223] width 5 height 5
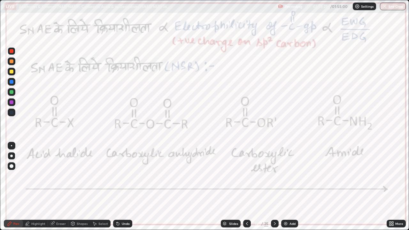
click at [28, 176] on icon at bounding box center [27, 223] width 5 height 5
click at [117, 176] on icon at bounding box center [118, 224] width 3 height 3
click at [11, 103] on div at bounding box center [12, 102] width 4 height 4
click at [11, 91] on div at bounding box center [12, 92] width 4 height 4
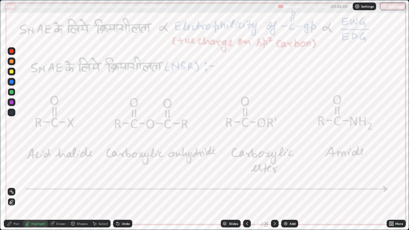
click at [11, 93] on div at bounding box center [12, 92] width 4 height 4
click at [16, 176] on div "Pen" at bounding box center [13, 224] width 19 height 8
click at [116, 176] on div "Undo" at bounding box center [122, 224] width 19 height 8
click at [12, 100] on div at bounding box center [12, 102] width 4 height 4
click at [13, 176] on div "Pen" at bounding box center [13, 224] width 19 height 8
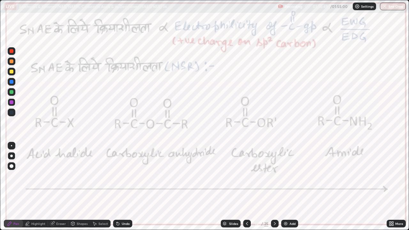
click at [274, 176] on icon at bounding box center [274, 223] width 5 height 5
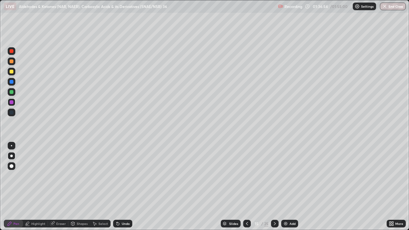
click at [14, 176] on div "Pen" at bounding box center [16, 223] width 6 height 3
click at [12, 72] on div at bounding box center [12, 72] width 4 height 4
click at [275, 176] on icon at bounding box center [274, 223] width 5 height 5
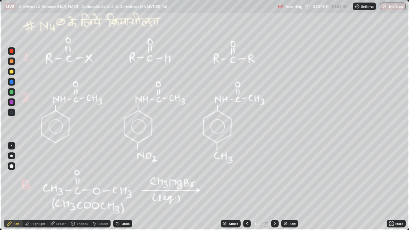
click at [12, 92] on div at bounding box center [12, 92] width 4 height 4
click at [11, 101] on div at bounding box center [12, 102] width 4 height 4
click at [11, 52] on div at bounding box center [12, 51] width 4 height 4
click at [123, 176] on div "Undo" at bounding box center [122, 224] width 19 height 8
click at [11, 62] on div at bounding box center [12, 61] width 4 height 4
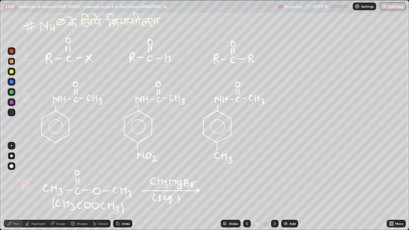
click at [11, 61] on div at bounding box center [12, 61] width 4 height 4
click at [11, 53] on div at bounding box center [12, 51] width 4 height 4
click at [12, 53] on div at bounding box center [12, 51] width 4 height 4
click at [11, 93] on div at bounding box center [12, 92] width 4 height 4
click at [13, 50] on div at bounding box center [12, 51] width 4 height 4
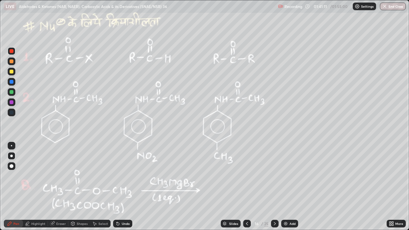
click at [130, 176] on div "Undo" at bounding box center [122, 224] width 19 height 8
click at [11, 74] on div at bounding box center [12, 72] width 8 height 8
click at [126, 176] on div "Undo" at bounding box center [126, 223] width 8 height 3
click at [120, 176] on div "Undo" at bounding box center [122, 224] width 19 height 8
click at [126, 176] on div "Undo" at bounding box center [122, 224] width 19 height 8
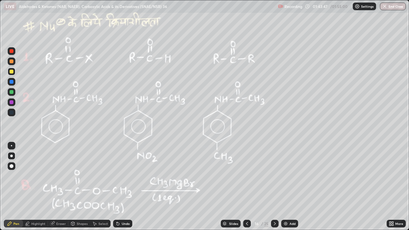
click at [11, 176] on icon at bounding box center [9, 223] width 5 height 5
click at [275, 176] on icon at bounding box center [275, 223] width 2 height 3
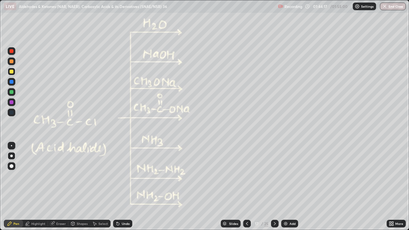
click at [11, 92] on div at bounding box center [12, 92] width 4 height 4
click at [10, 51] on div at bounding box center [12, 51] width 4 height 4
click at [12, 93] on div at bounding box center [12, 92] width 4 height 4
click at [13, 62] on div at bounding box center [12, 61] width 4 height 4
click at [13, 72] on div at bounding box center [12, 72] width 4 height 4
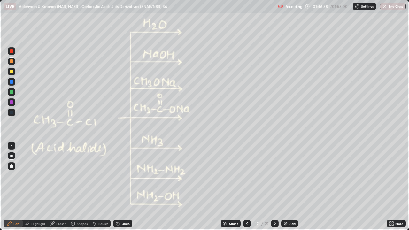
click at [12, 71] on div at bounding box center [12, 72] width 4 height 4
click at [13, 71] on div at bounding box center [12, 72] width 4 height 4
click at [11, 62] on div at bounding box center [12, 61] width 4 height 4
click at [11, 64] on div at bounding box center [12, 61] width 8 height 8
click at [12, 91] on div at bounding box center [12, 92] width 4 height 4
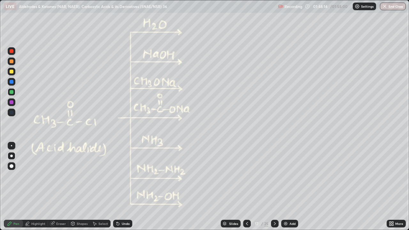
click at [11, 61] on div at bounding box center [12, 61] width 4 height 4
click at [12, 92] on div at bounding box center [12, 92] width 4 height 4
click at [10, 61] on div at bounding box center [12, 61] width 4 height 4
click at [11, 60] on div at bounding box center [12, 61] width 4 height 4
click at [12, 88] on div at bounding box center [12, 92] width 8 height 8
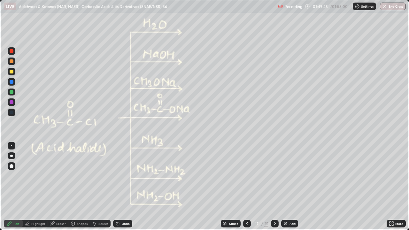
click at [57, 176] on div "Eraser" at bounding box center [61, 223] width 10 height 3
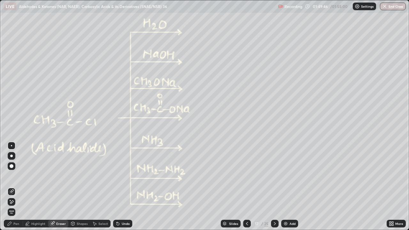
click at [14, 176] on div "Pen" at bounding box center [16, 223] width 6 height 3
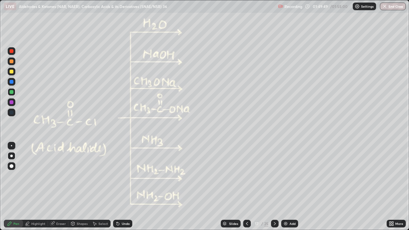
click at [11, 61] on div at bounding box center [12, 61] width 4 height 4
click at [126, 176] on div "Undo" at bounding box center [122, 224] width 19 height 8
click at [125, 176] on div "Undo" at bounding box center [122, 224] width 19 height 8
click at [10, 91] on div at bounding box center [12, 92] width 4 height 4
click at [11, 62] on div at bounding box center [12, 61] width 4 height 4
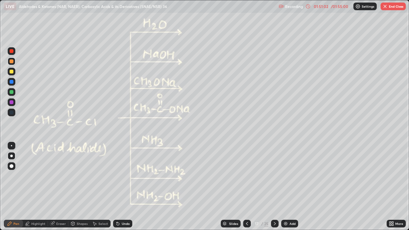
click at [122, 176] on div "Undo" at bounding box center [126, 223] width 8 height 3
click at [12, 92] on div at bounding box center [12, 92] width 4 height 4
click at [12, 61] on div at bounding box center [12, 61] width 4 height 4
click at [12, 95] on div at bounding box center [12, 92] width 8 height 8
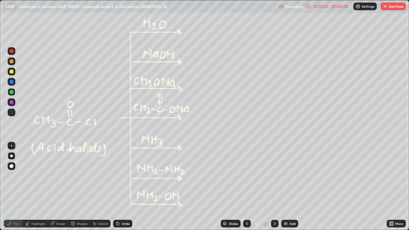
click at [11, 63] on div at bounding box center [12, 61] width 4 height 4
click at [12, 92] on div at bounding box center [12, 92] width 4 height 4
click at [11, 61] on div at bounding box center [12, 61] width 4 height 4
click at [274, 176] on icon at bounding box center [274, 223] width 5 height 5
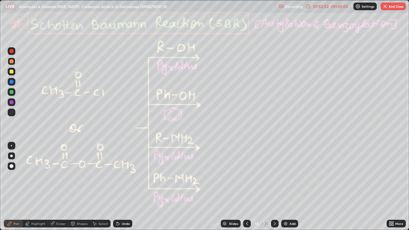
click at [247, 176] on icon at bounding box center [246, 223] width 5 height 5
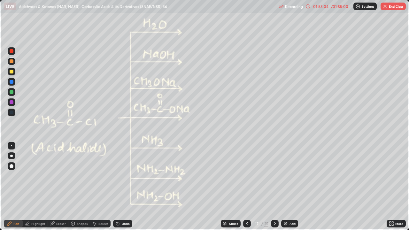
click at [274, 176] on icon at bounding box center [274, 223] width 5 height 5
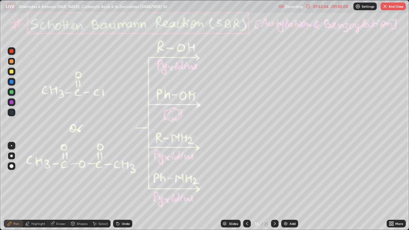
click at [274, 176] on icon at bounding box center [274, 223] width 5 height 5
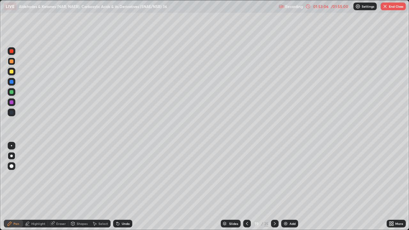
click at [274, 176] on icon at bounding box center [274, 223] width 5 height 5
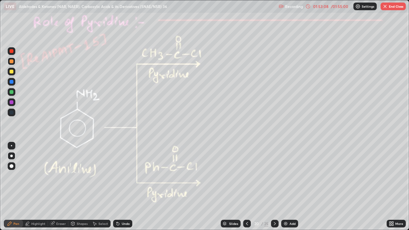
click at [271, 176] on div at bounding box center [275, 224] width 8 height 8
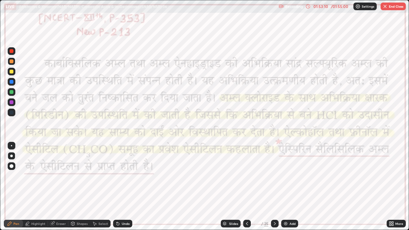
click at [274, 176] on icon at bounding box center [274, 223] width 5 height 5
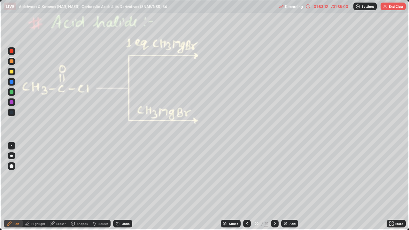
click at [274, 176] on icon at bounding box center [274, 223] width 5 height 5
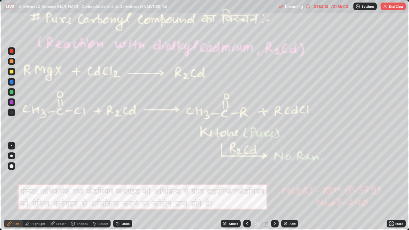
click at [274, 176] on icon at bounding box center [274, 223] width 5 height 5
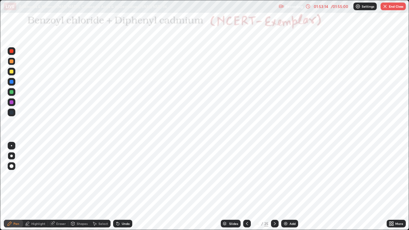
click at [274, 176] on icon at bounding box center [274, 223] width 5 height 5
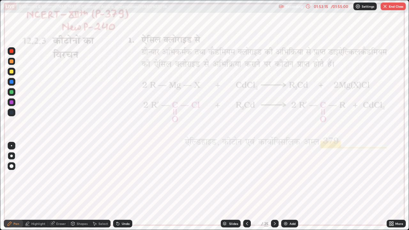
click at [272, 176] on icon at bounding box center [274, 223] width 5 height 5
click at [246, 176] on icon at bounding box center [246, 223] width 5 height 5
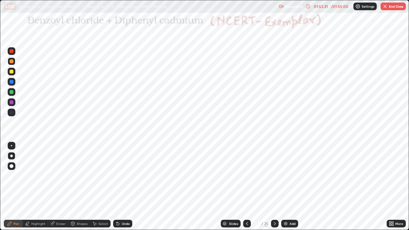
click at [247, 176] on icon at bounding box center [246, 223] width 5 height 5
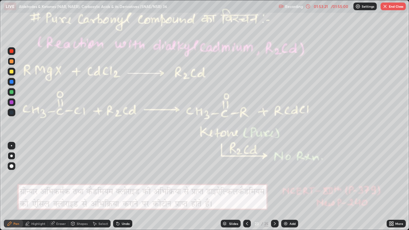
click at [247, 176] on icon at bounding box center [246, 223] width 5 height 5
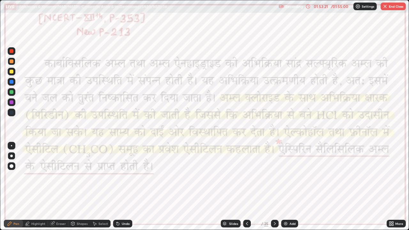
click at [248, 176] on div at bounding box center [247, 224] width 8 height 8
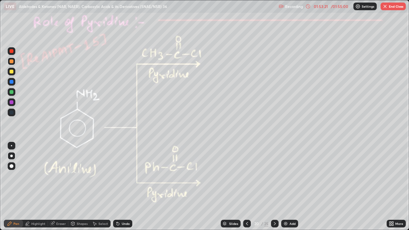
click at [248, 176] on div at bounding box center [247, 223] width 8 height 13
click at [247, 176] on div at bounding box center [247, 223] width 8 height 13
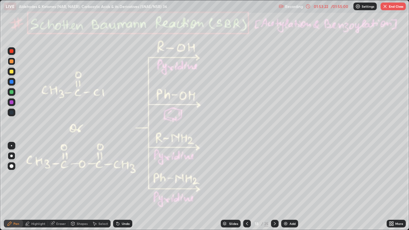
click at [247, 176] on div at bounding box center [247, 224] width 8 height 8
